Goal: Transaction & Acquisition: Book appointment/travel/reservation

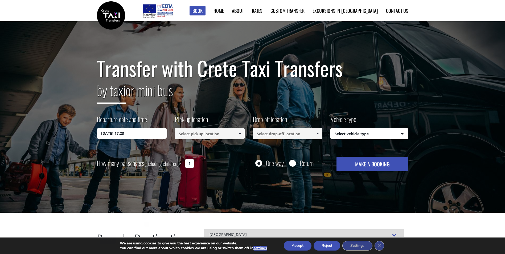
click at [127, 138] on input "18/09/2025 17:23" at bounding box center [132, 133] width 70 height 11
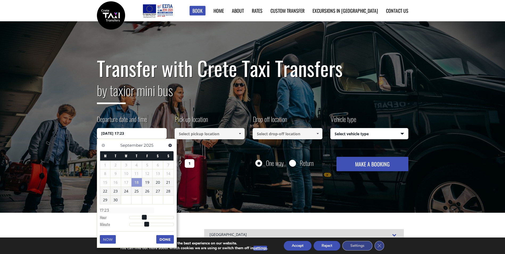
click at [125, 133] on input "18/09/2025 17:23" at bounding box center [132, 133] width 70 height 11
click at [169, 146] on span "Next" at bounding box center [170, 145] width 4 height 4
click at [104, 146] on span "Previous" at bounding box center [103, 145] width 4 height 4
click at [159, 173] on link "11" at bounding box center [157, 173] width 10 height 9
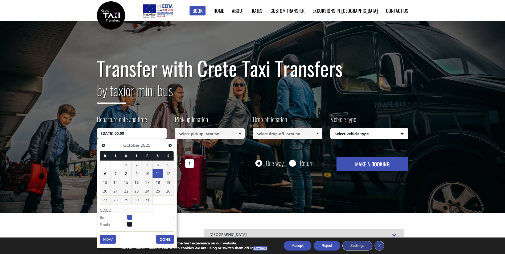
type input "11/10/2025 01:00"
type input "01:00"
type input "11/10/2025 02:00"
type input "02:00"
type input "11/10/2025 03:00"
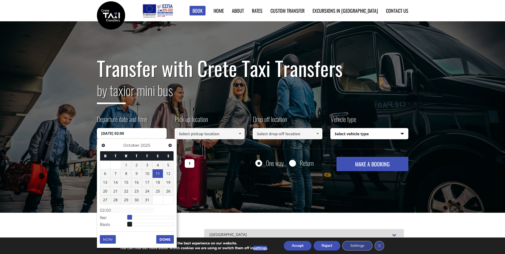
type input "03:00"
type input "11/10/2025 04:00"
type input "04:00"
type input "11/10/2025 05:00"
type input "05:00"
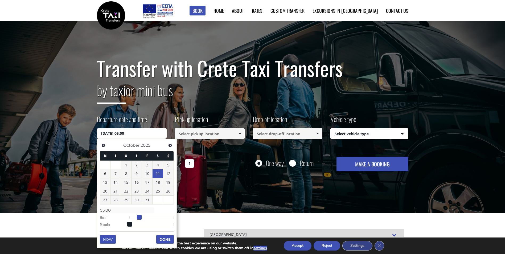
type input "11/10/2025 06:00"
type input "06:00"
type input "11/10/2025 08:00"
type input "08:00"
type input "11/10/2025 10:00"
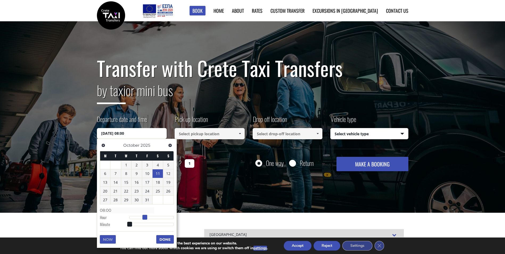
type input "10:00"
type input "11/10/2025 13:00"
type input "13:00"
type input "11/10/2025 14:00"
type input "14:00"
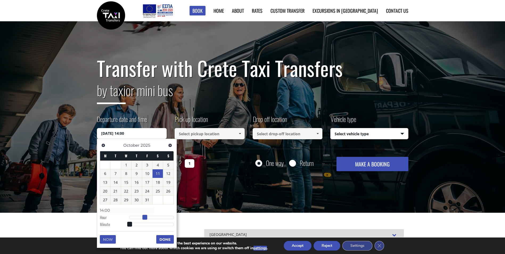
type input "11/10/2025 15:00"
type input "15:00"
type input "11/10/2025 16:00"
type input "16:00"
type input "11/10/2025 17:00"
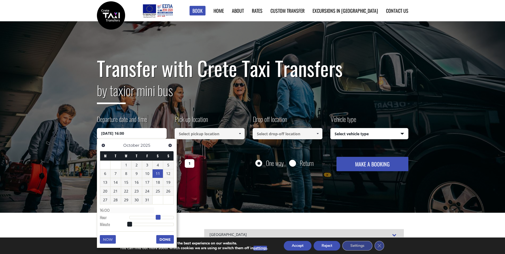
type input "17:00"
type input "11/10/2025 18:00"
type input "18:00"
type input "11/10/2025 19:00"
type input "19:00"
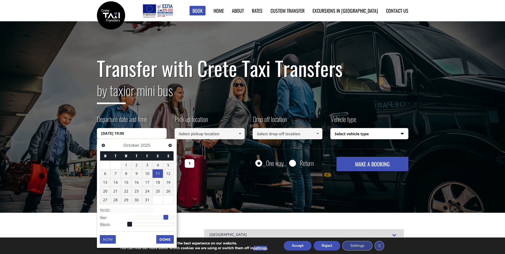
drag, startPoint x: 130, startPoint y: 217, endPoint x: 167, endPoint y: 218, distance: 37.3
click at [167, 218] on span at bounding box center [165, 217] width 5 height 5
click at [168, 218] on div at bounding box center [151, 217] width 44 height 3
type input "11/10/2025 20:00"
type input "20:00"
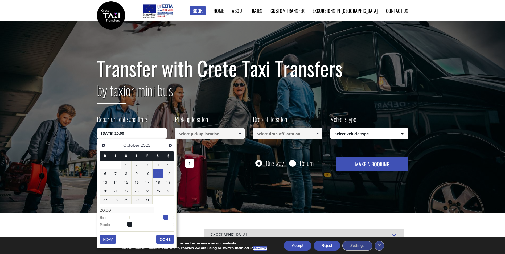
type input "11/10/2025 21:00"
type input "21:00"
type input "11/10/2025 22:00"
type input "22:00"
type input "11/10/2025 21:00"
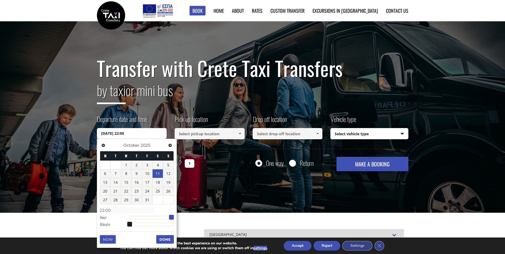
type input "21:00"
drag, startPoint x: 166, startPoint y: 217, endPoint x: 170, endPoint y: 215, distance: 3.7
click at [170, 215] on span at bounding box center [169, 217] width 5 height 5
click at [167, 239] on button "Done" at bounding box center [165, 239] width 18 height 9
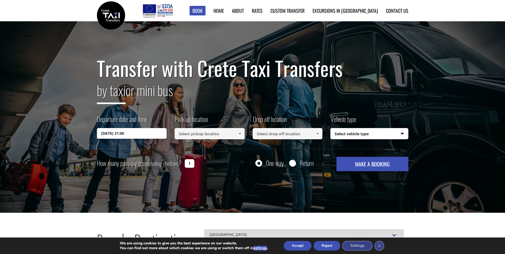
click at [192, 128] on label "Pick up location" at bounding box center [191, 121] width 33 height 14
click at [189, 129] on input at bounding box center [210, 133] width 70 height 11
click at [195, 137] on input at bounding box center [210, 133] width 70 height 11
click at [241, 132] on span at bounding box center [240, 133] width 4 height 4
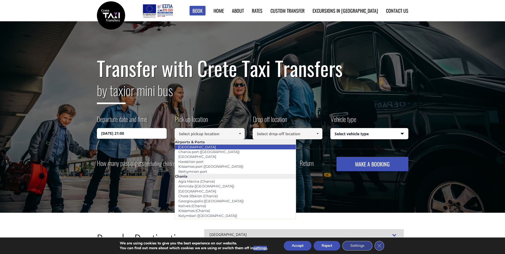
click at [203, 146] on link "[GEOGRAPHIC_DATA]" at bounding box center [197, 146] width 45 height 7
type input "[GEOGRAPHIC_DATA]"
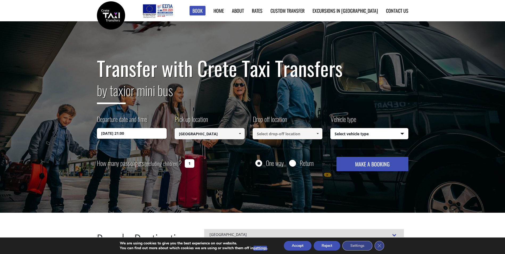
click at [263, 135] on input at bounding box center [288, 133] width 70 height 11
click at [317, 133] on span at bounding box center [317, 133] width 4 height 4
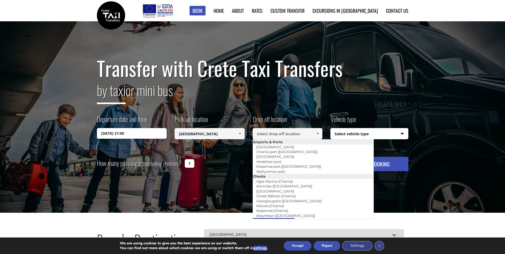
scroll to position [4, 0]
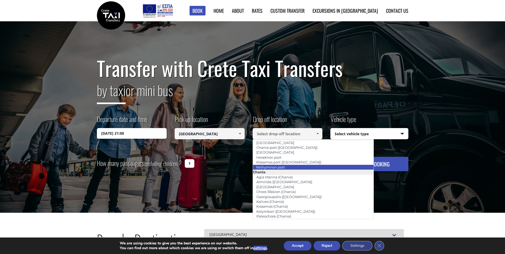
click at [268, 167] on link "Rethymnon port" at bounding box center [271, 166] width 36 height 7
type input "Rethymnon port"
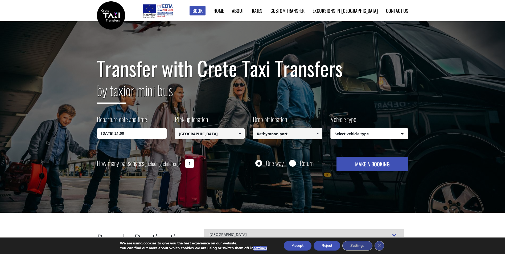
click at [401, 134] on select "Select vehicle type Taxi (4 passengers) Mercedes E Class Mini Van (7 passengers…" at bounding box center [369, 133] width 77 height 11
select select "540"
click at [331, 128] on select "Select vehicle type Taxi (4 passengers) Mercedes E Class Mini Van (7 passengers…" at bounding box center [369, 133] width 77 height 11
click at [295, 162] on input "Return" at bounding box center [292, 163] width 7 height 7
radio input "true"
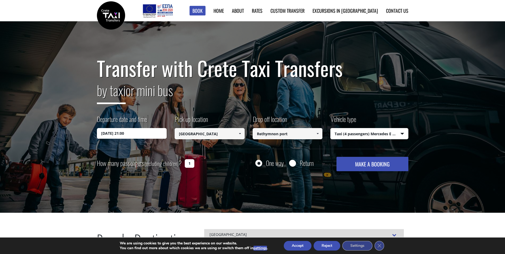
type input "Rethymnon port"
type input "[GEOGRAPHIC_DATA]"
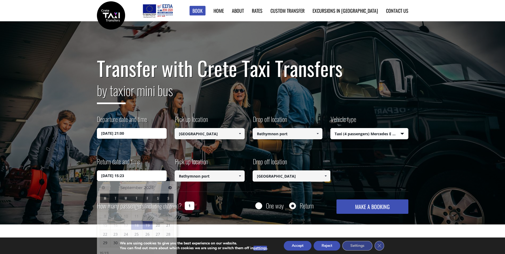
click at [101, 176] on input "19/09/2025 15:23" at bounding box center [132, 175] width 70 height 11
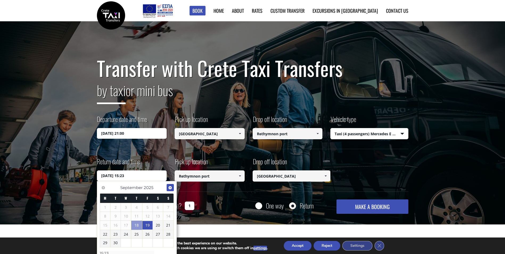
click at [170, 187] on span "Next" at bounding box center [170, 187] width 4 height 4
click at [156, 226] on link "18" at bounding box center [157, 225] width 10 height 9
click at [159, 225] on link "18" at bounding box center [157, 225] width 10 height 9
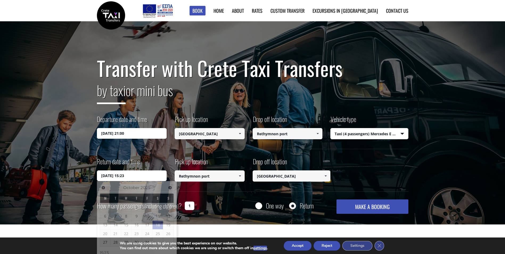
click at [247, 192] on div "Transfer with Crete Taxi Transfers by taxi or mini bus Departure date and time …" at bounding box center [252, 135] width 311 height 157
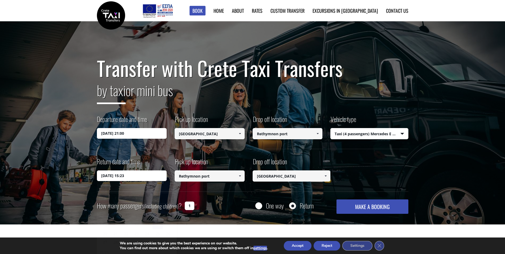
click at [133, 176] on input "18/10/2025 15:23" at bounding box center [132, 175] width 70 height 11
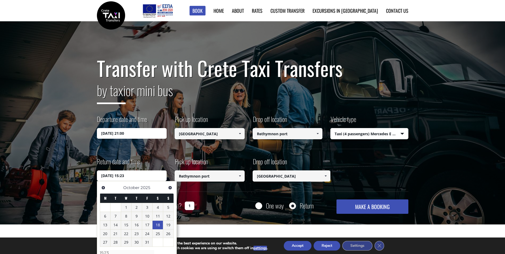
click at [157, 223] on link "18" at bounding box center [157, 225] width 10 height 9
type input "18/10/2025 20:00"
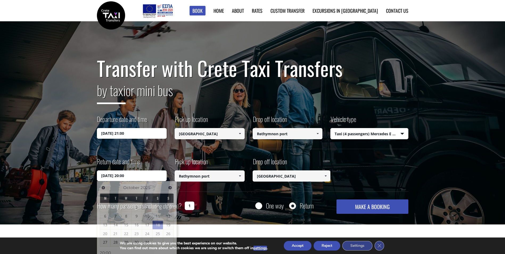
click at [137, 149] on div "Transfer with Crete Taxi Transfers by taxi or mini bus Departure date and time …" at bounding box center [252, 135] width 311 height 157
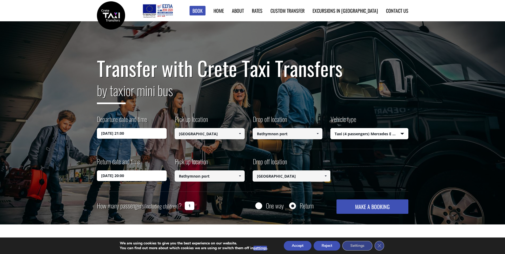
click at [189, 204] on input "1" at bounding box center [190, 205] width 10 height 9
type input "2"
click at [357, 208] on button "MAKE A BOOKING" at bounding box center [372, 206] width 72 height 14
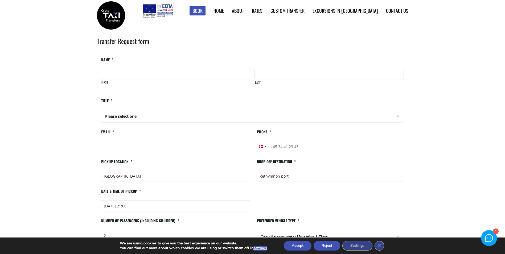
click at [262, 13] on link "Rates" at bounding box center [257, 10] width 11 height 7
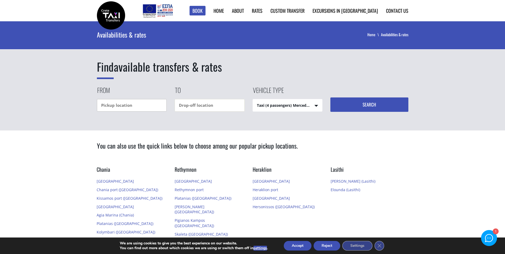
click at [103, 106] on input "text" at bounding box center [132, 105] width 70 height 13
click at [98, 179] on link "[GEOGRAPHIC_DATA]" at bounding box center [115, 181] width 37 height 5
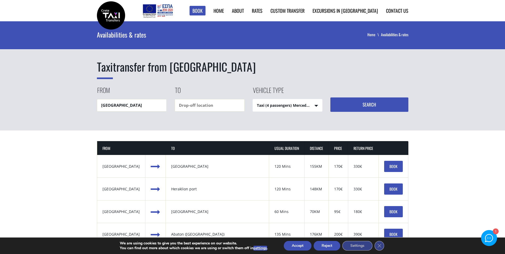
click at [181, 211] on div "[GEOGRAPHIC_DATA]" at bounding box center [217, 211] width 92 height 5
